Goal: Task Accomplishment & Management: Manage account settings

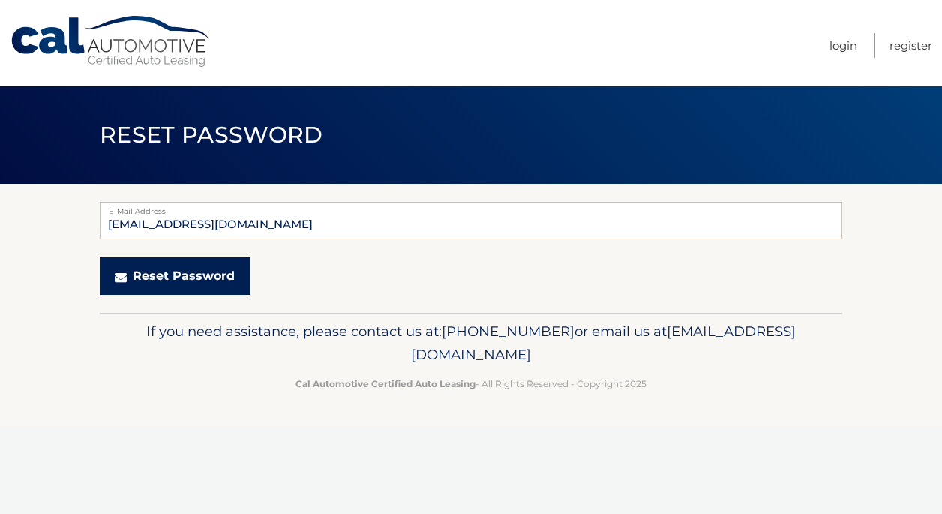
type input "Znl0901@gmail.com"
click at [205, 275] on button "Reset Password" at bounding box center [175, 275] width 150 height 37
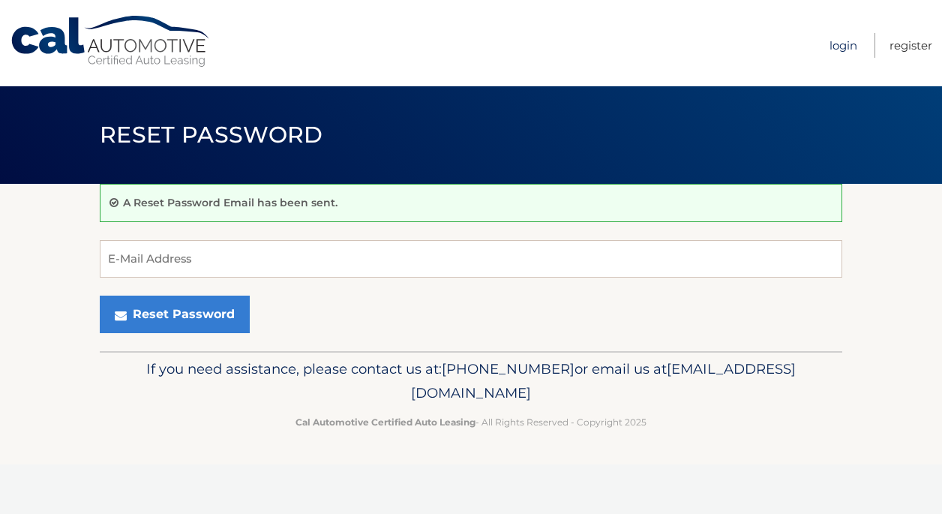
click at [841, 48] on link "Login" at bounding box center [843, 45] width 28 height 25
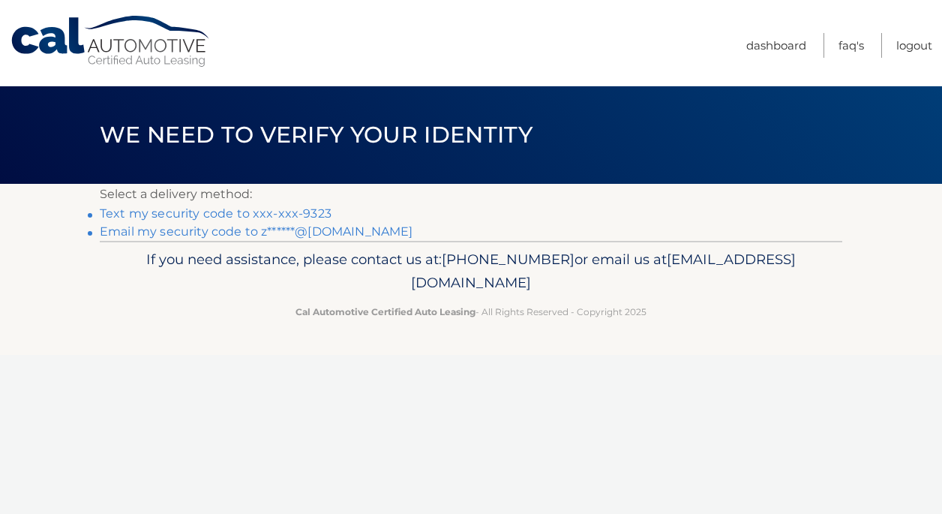
click at [249, 213] on link "Text my security code to xxx-xxx-9323" at bounding box center [216, 213] width 232 height 14
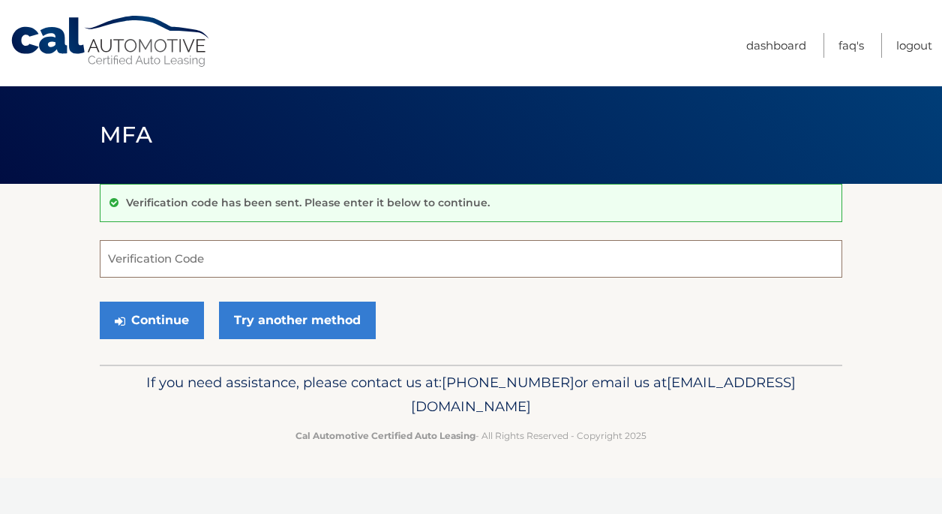
click at [350, 253] on input "Verification Code" at bounding box center [471, 258] width 742 height 37
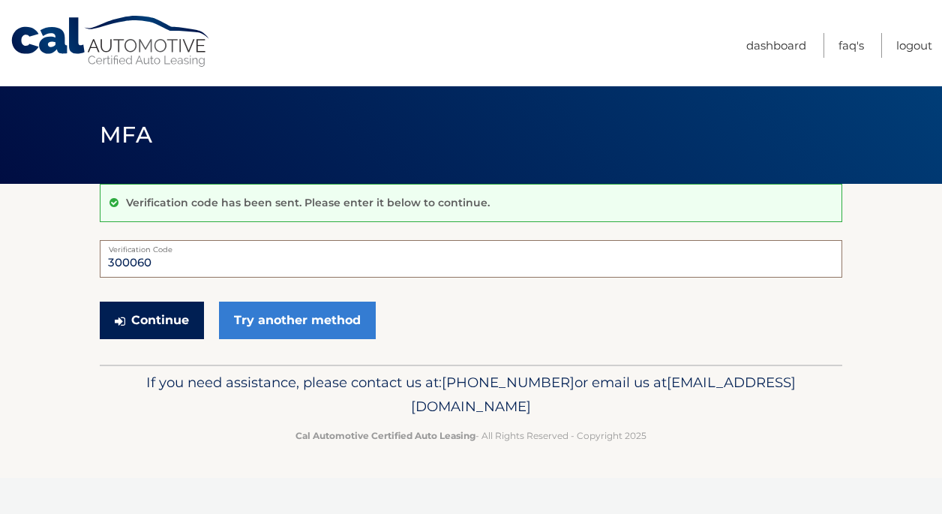
type input "300060"
click at [178, 313] on button "Continue" at bounding box center [152, 319] width 104 height 37
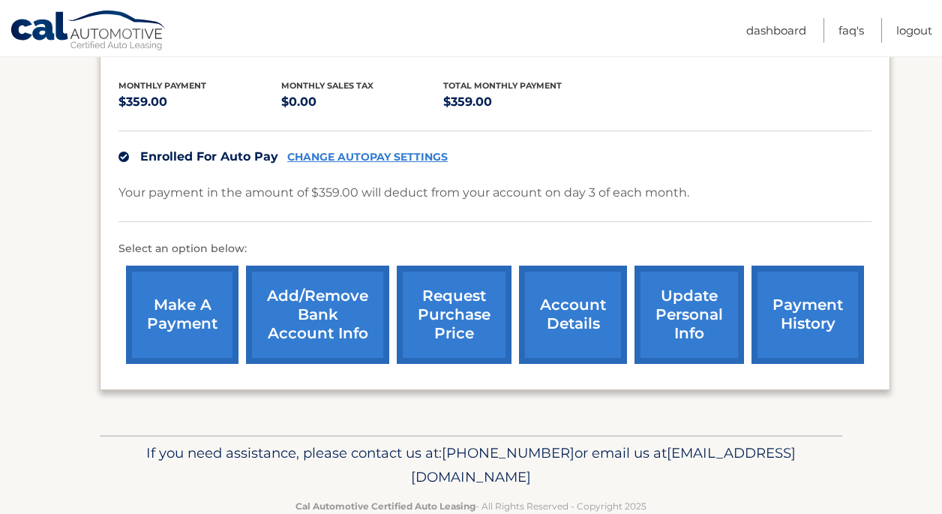
scroll to position [306, 0]
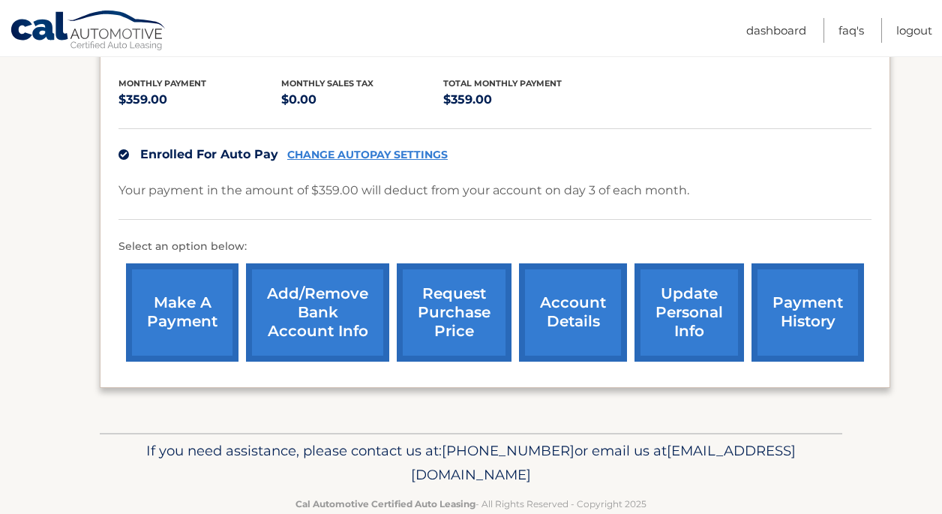
click at [770, 333] on link "payment history" at bounding box center [807, 312] width 112 height 98
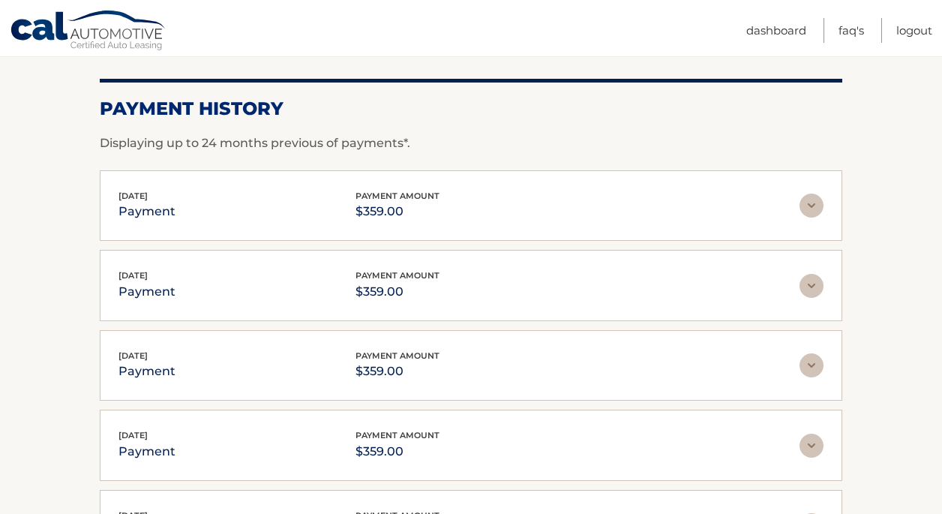
scroll to position [166, 0]
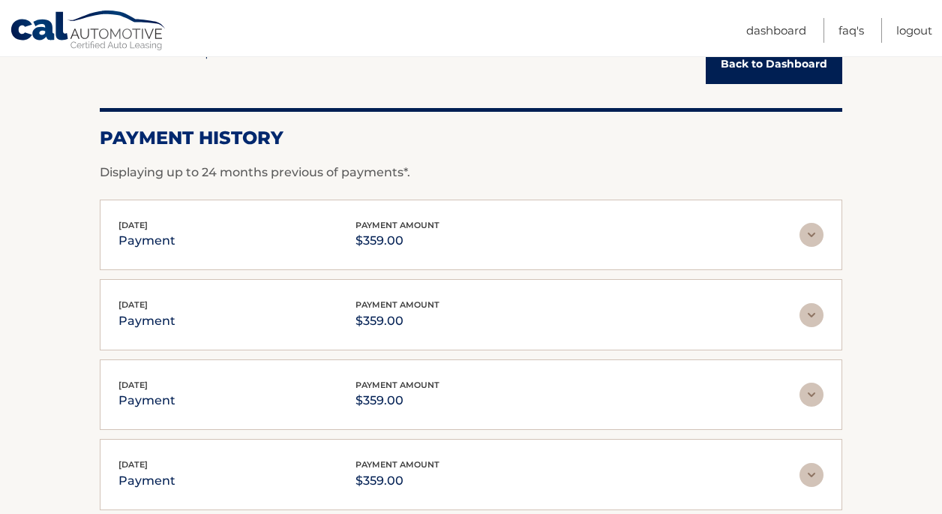
click at [736, 70] on link "Back to Dashboard" at bounding box center [774, 64] width 136 height 40
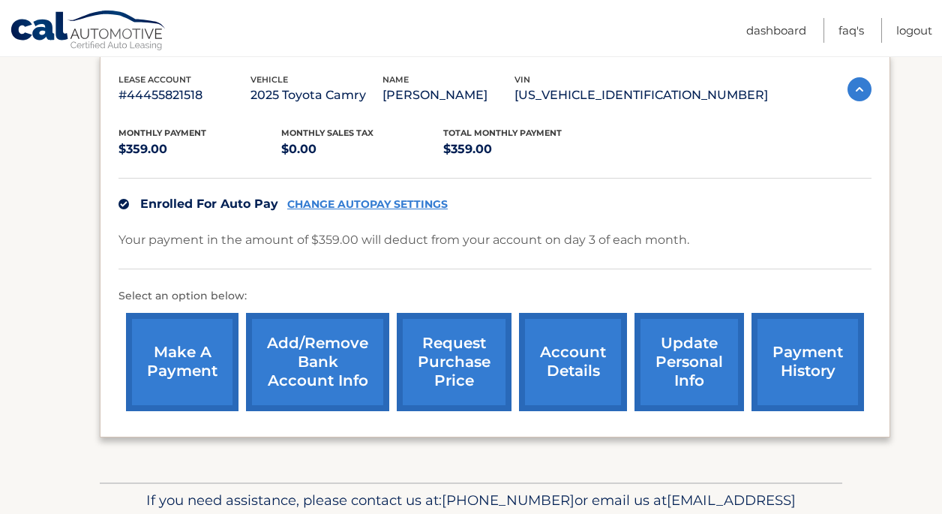
scroll to position [259, 0]
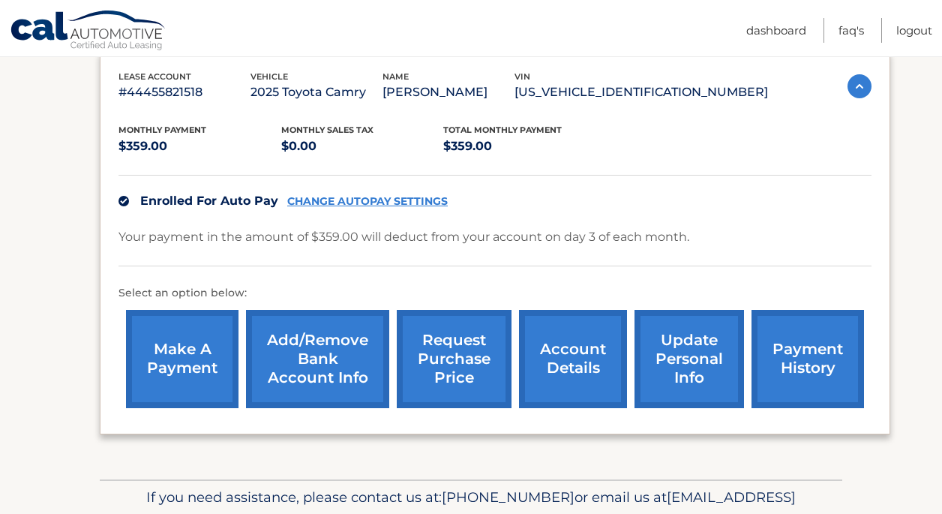
click at [543, 367] on link "account details" at bounding box center [573, 359] width 108 height 98
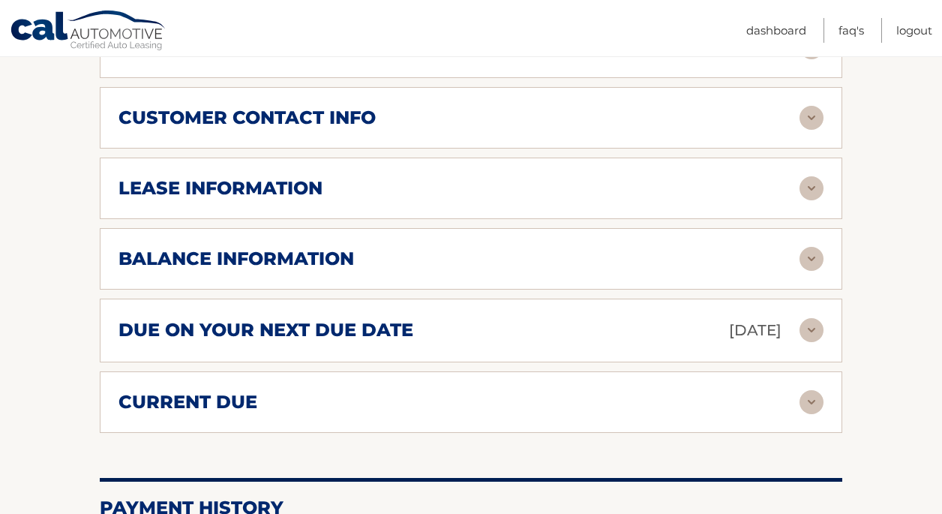
scroll to position [714, 0]
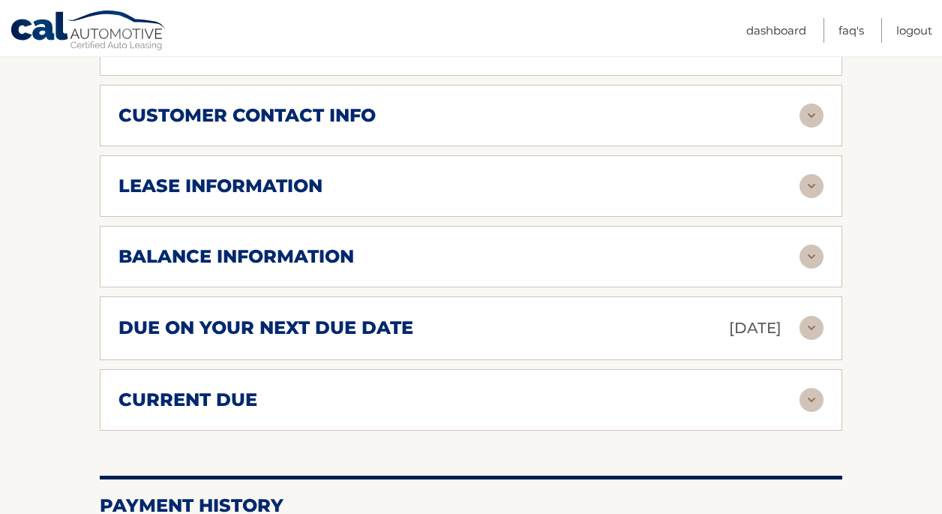
click at [819, 268] on img at bounding box center [811, 256] width 24 height 24
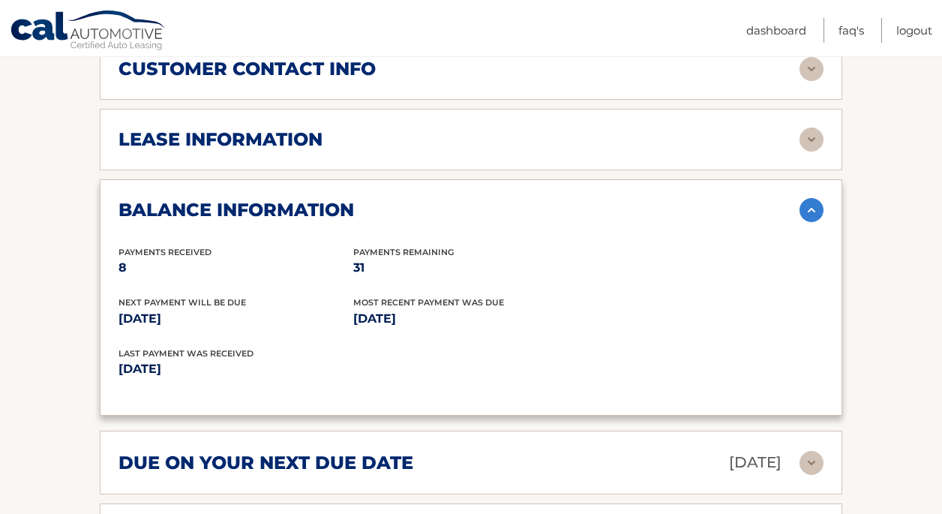
scroll to position [763, 0]
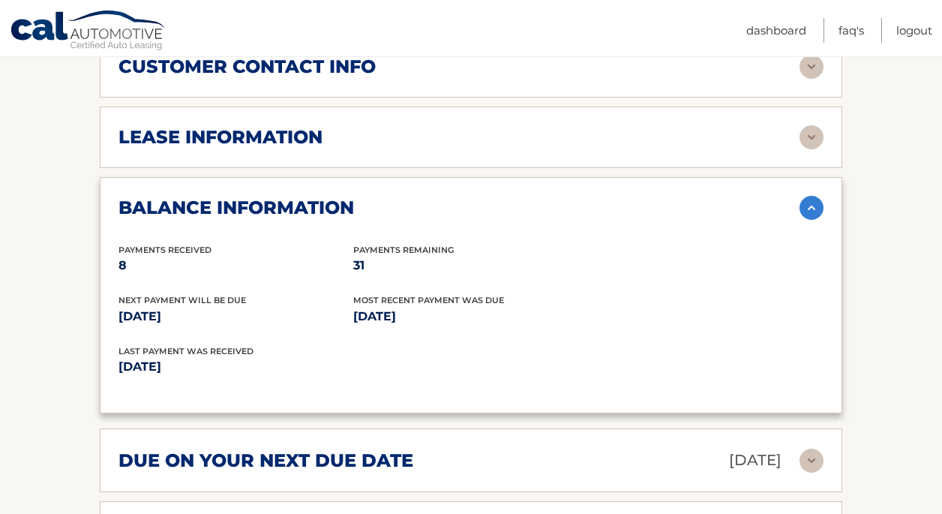
click at [825, 236] on div "balance information Payments Received 8 Payments Remaining 31 Next Payment will…" at bounding box center [471, 295] width 742 height 237
click at [810, 220] on img at bounding box center [811, 208] width 24 height 24
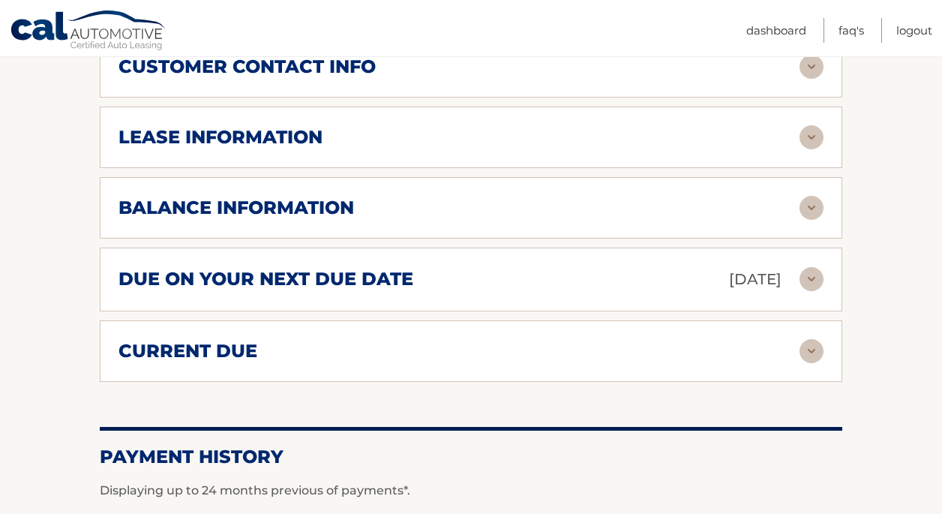
click at [809, 149] on img at bounding box center [811, 137] width 24 height 24
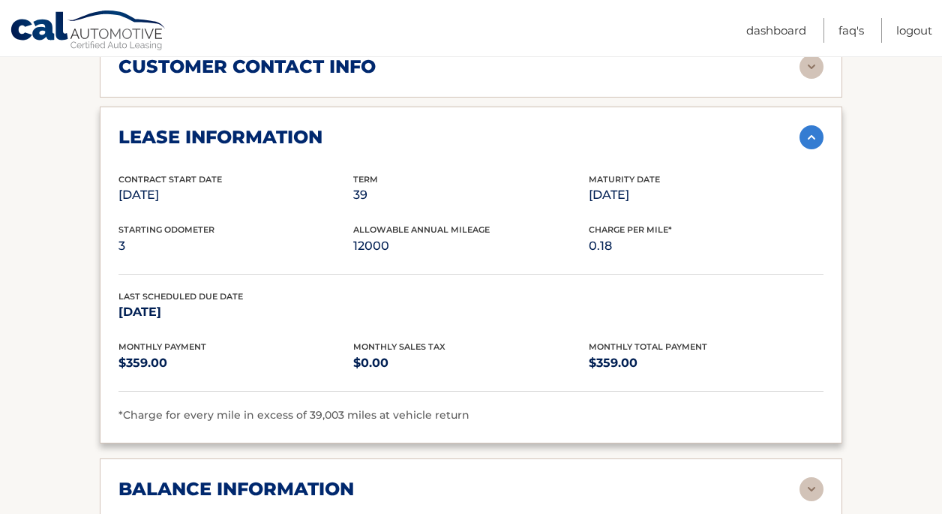
click at [813, 149] on img at bounding box center [811, 137] width 24 height 24
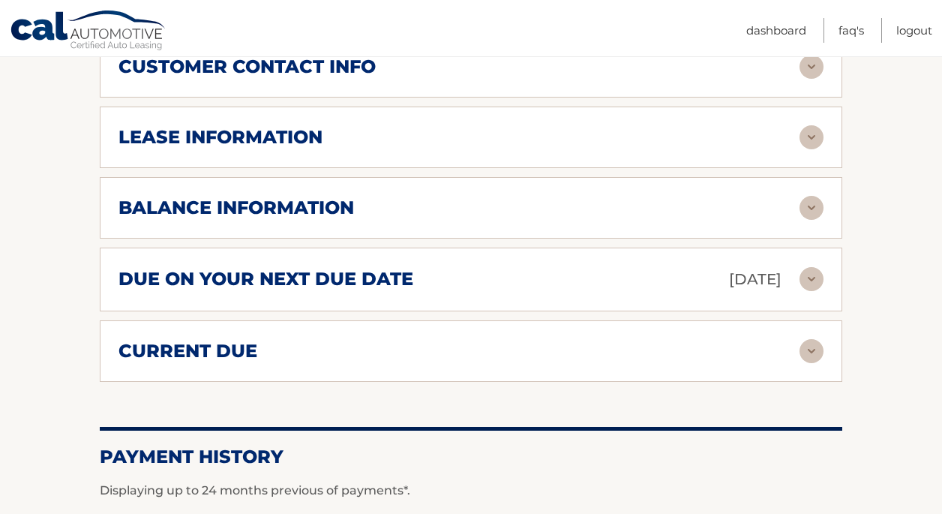
click at [814, 79] on img at bounding box center [811, 67] width 24 height 24
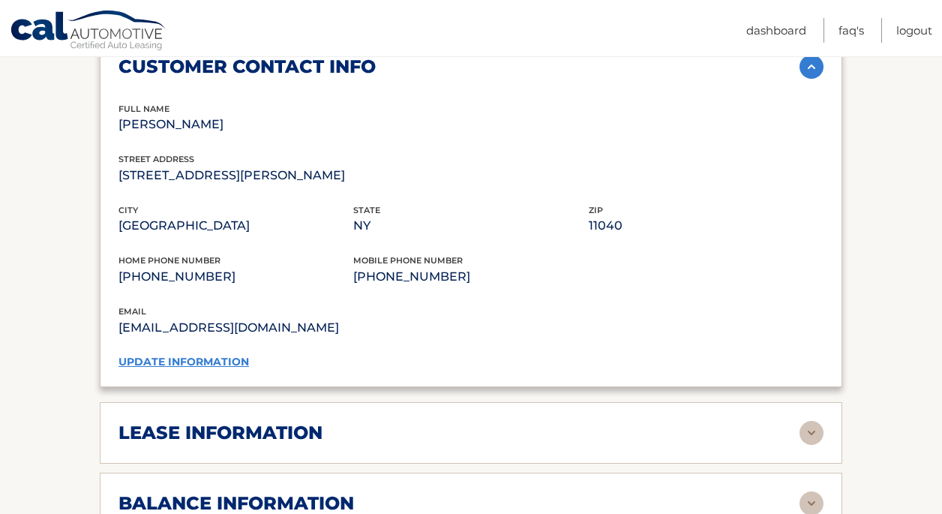
click at [812, 79] on img at bounding box center [811, 67] width 24 height 24
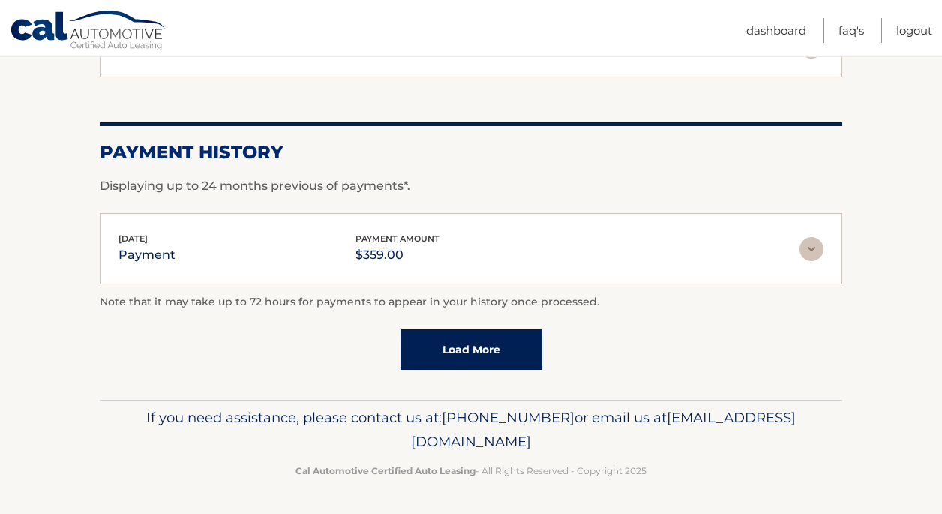
scroll to position [1103, 0]
click at [525, 342] on link "Load More" at bounding box center [471, 349] width 142 height 40
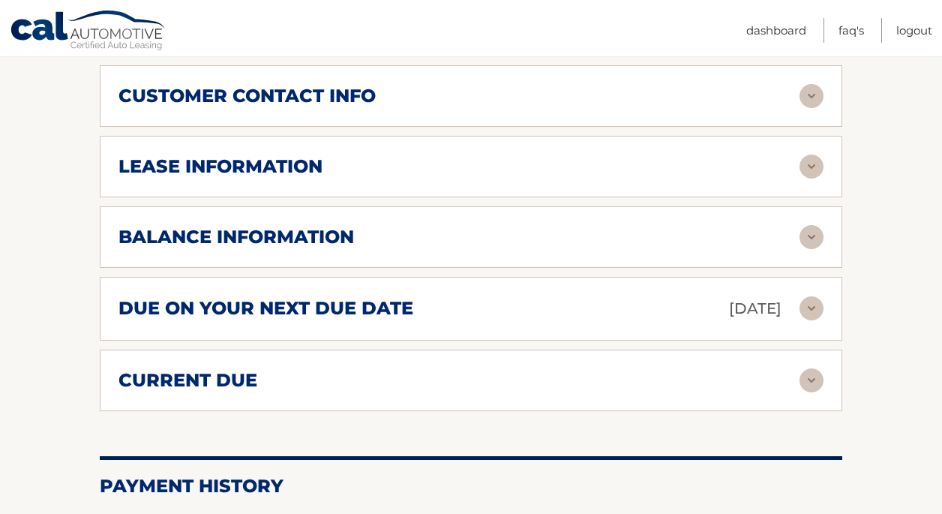
scroll to position [732, 0]
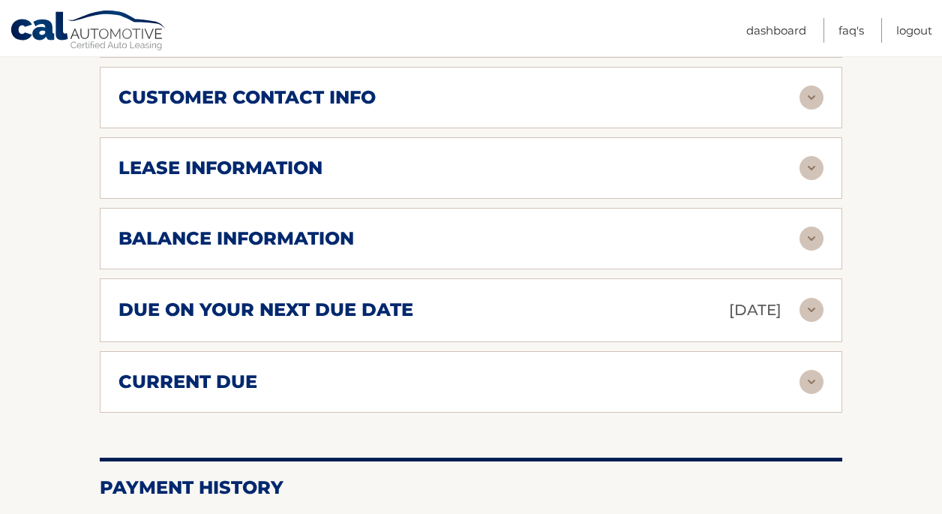
click at [817, 394] on img at bounding box center [811, 382] width 24 height 24
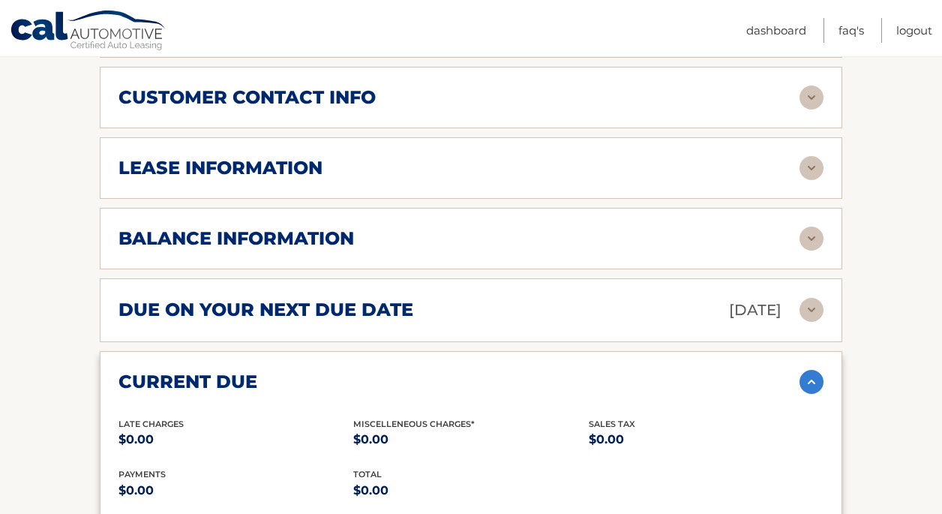
click at [817, 394] on img at bounding box center [811, 382] width 24 height 24
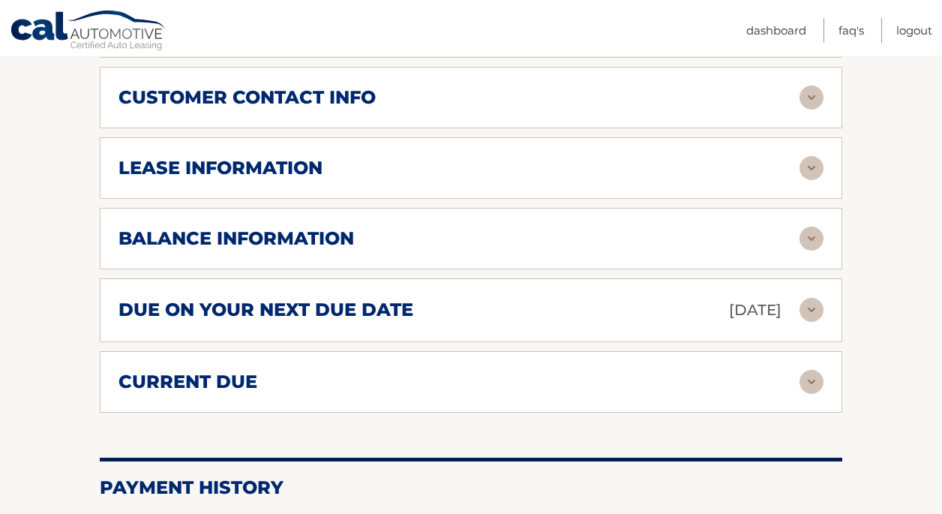
click at [817, 322] on img at bounding box center [811, 310] width 24 height 24
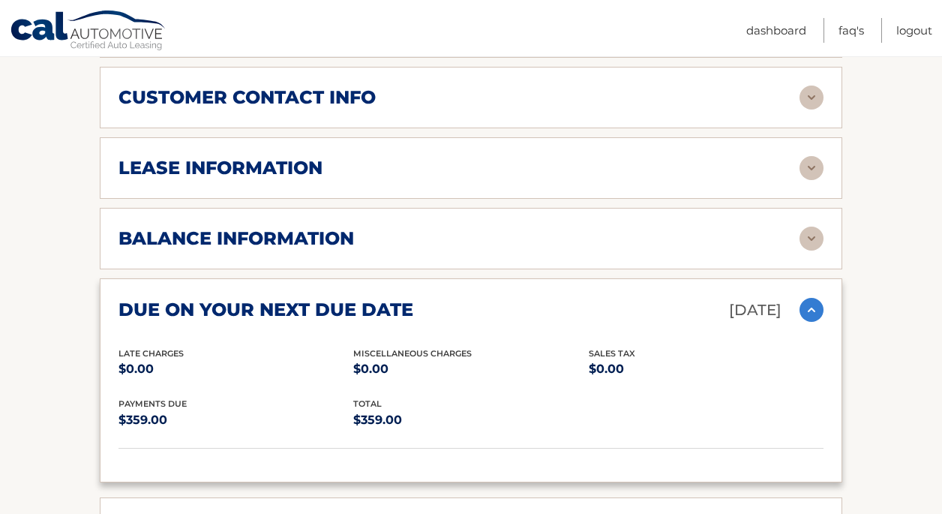
click at [817, 322] on img at bounding box center [811, 310] width 24 height 24
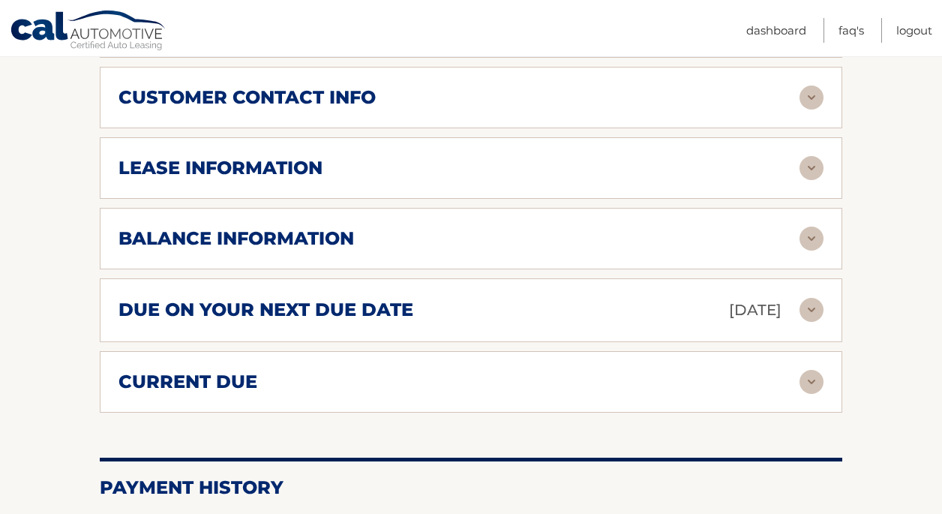
click at [812, 250] on img at bounding box center [811, 238] width 24 height 24
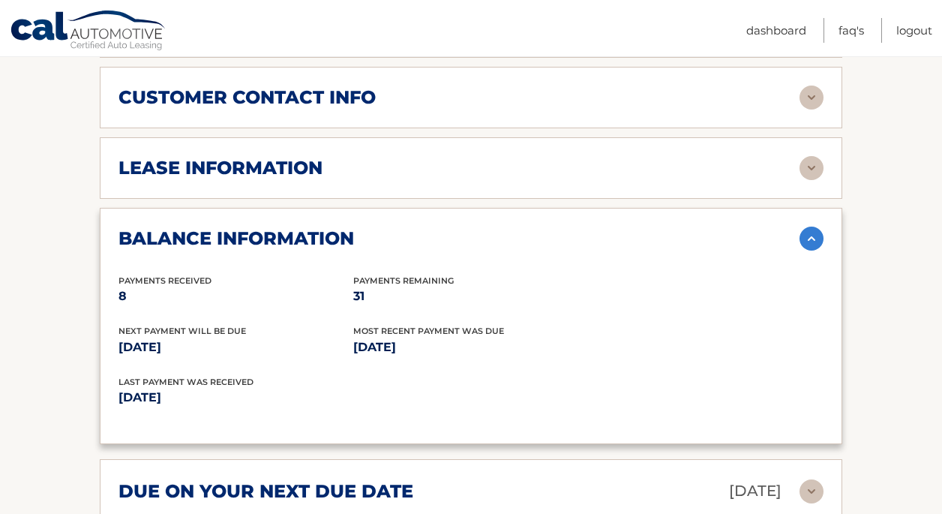
click at [812, 250] on img at bounding box center [811, 238] width 24 height 24
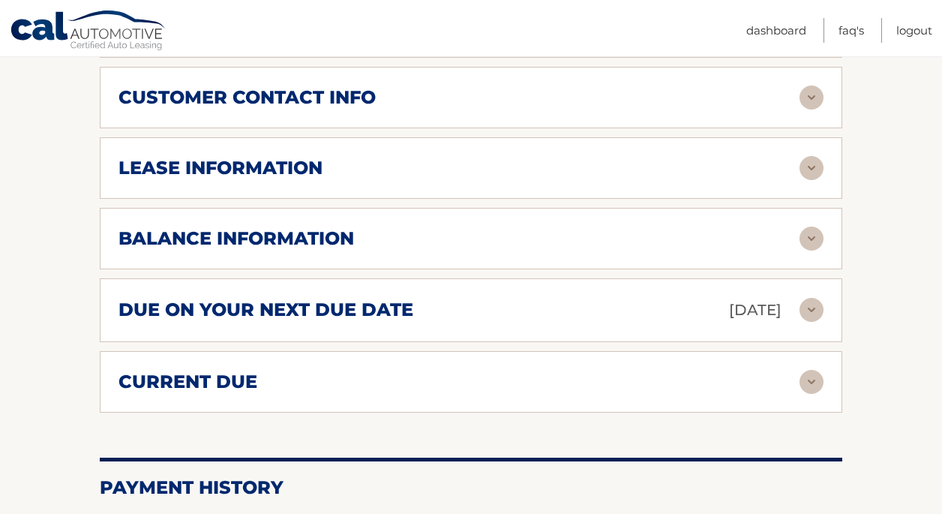
click at [819, 180] on img at bounding box center [811, 168] width 24 height 24
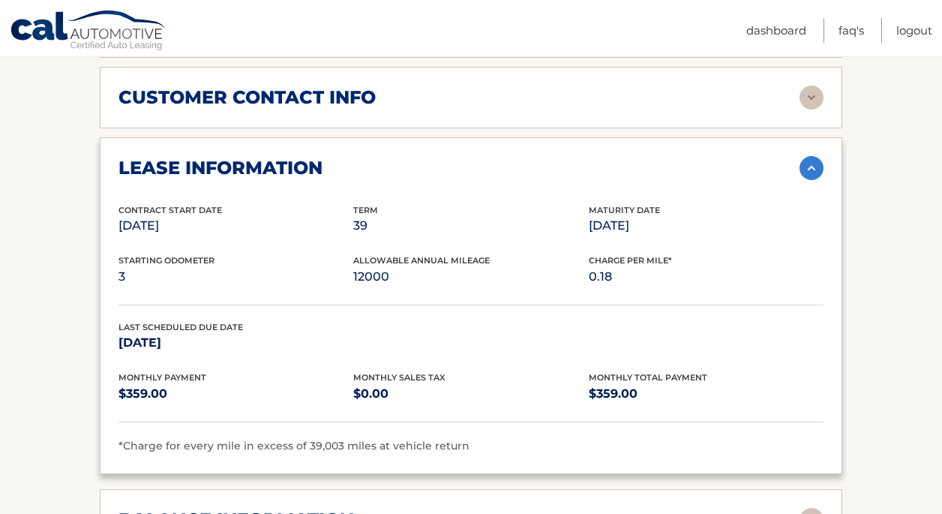
click at [819, 180] on img at bounding box center [811, 168] width 24 height 24
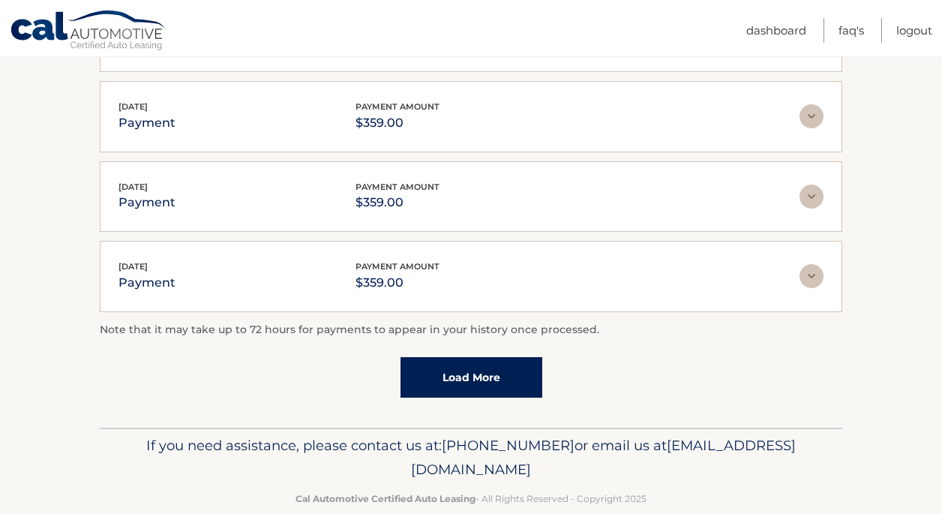
scroll to position [1500, 0]
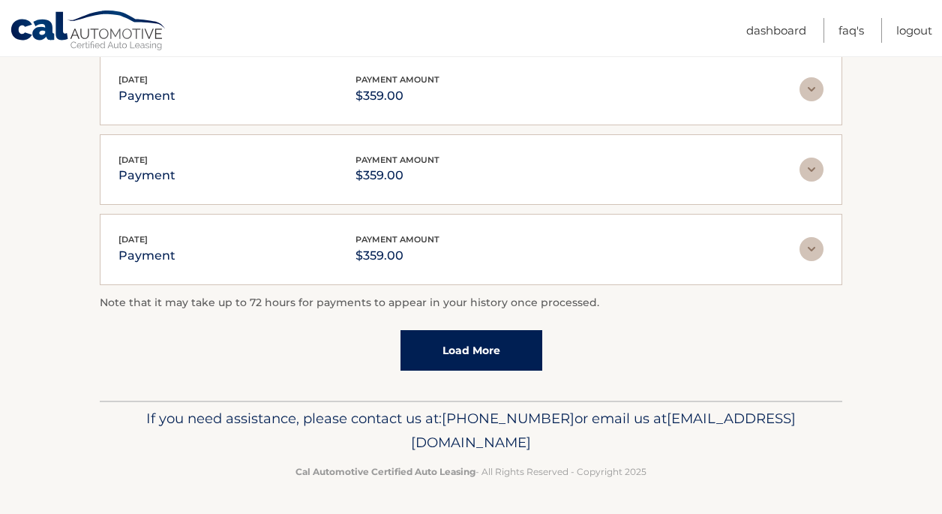
click at [467, 338] on link "Load More" at bounding box center [471, 350] width 142 height 40
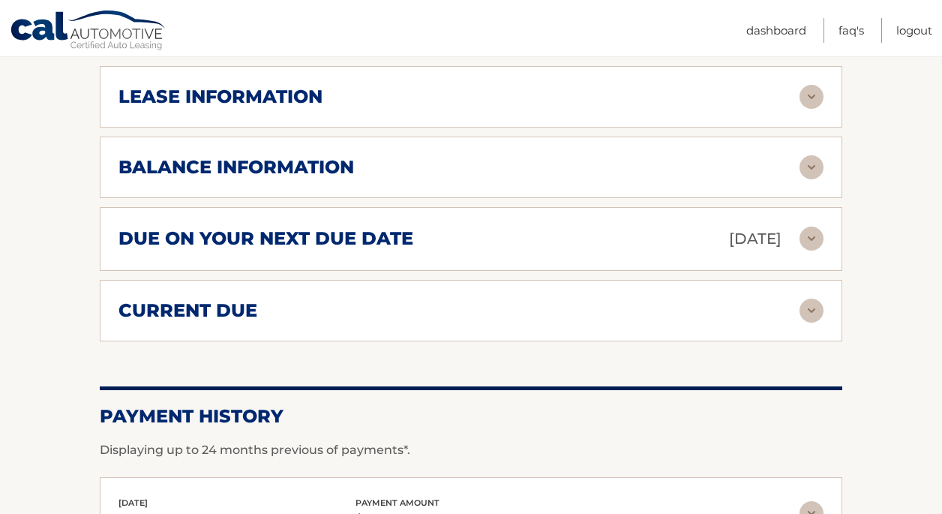
scroll to position [747, 0]
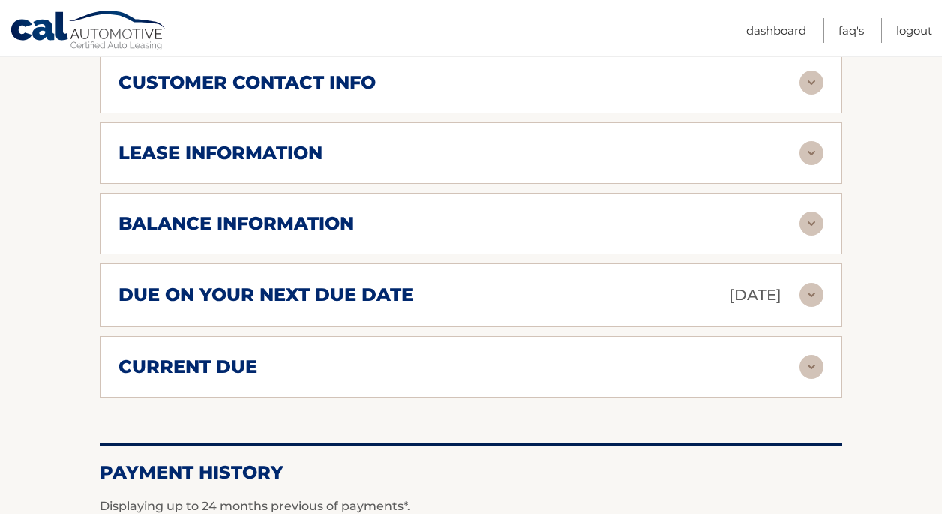
click at [813, 235] on img at bounding box center [811, 223] width 24 height 24
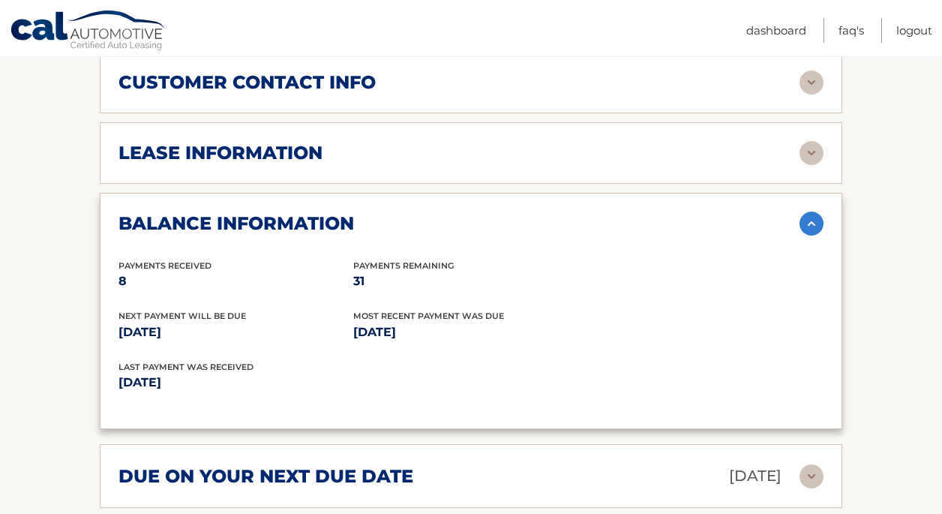
click at [813, 235] on img at bounding box center [811, 223] width 24 height 24
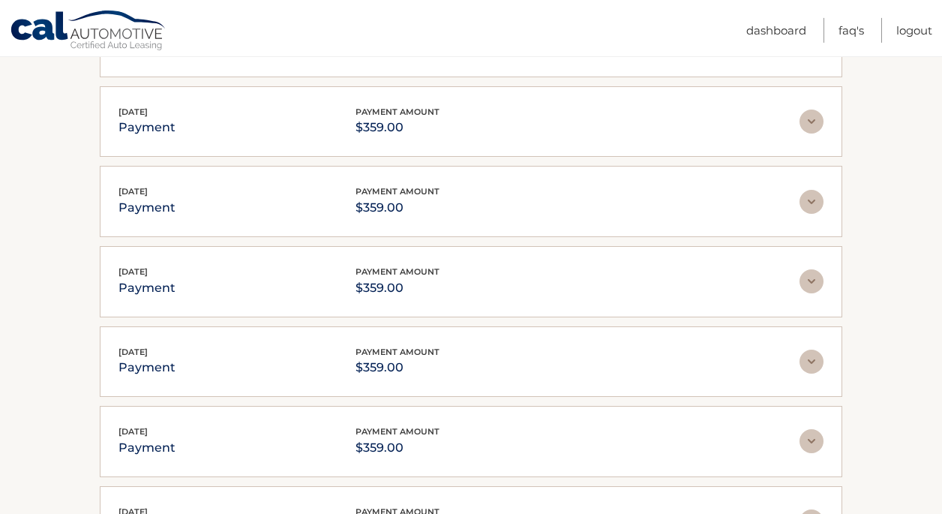
scroll to position [1284, 0]
